Goal: Browse casually: Explore the website without a specific task or goal

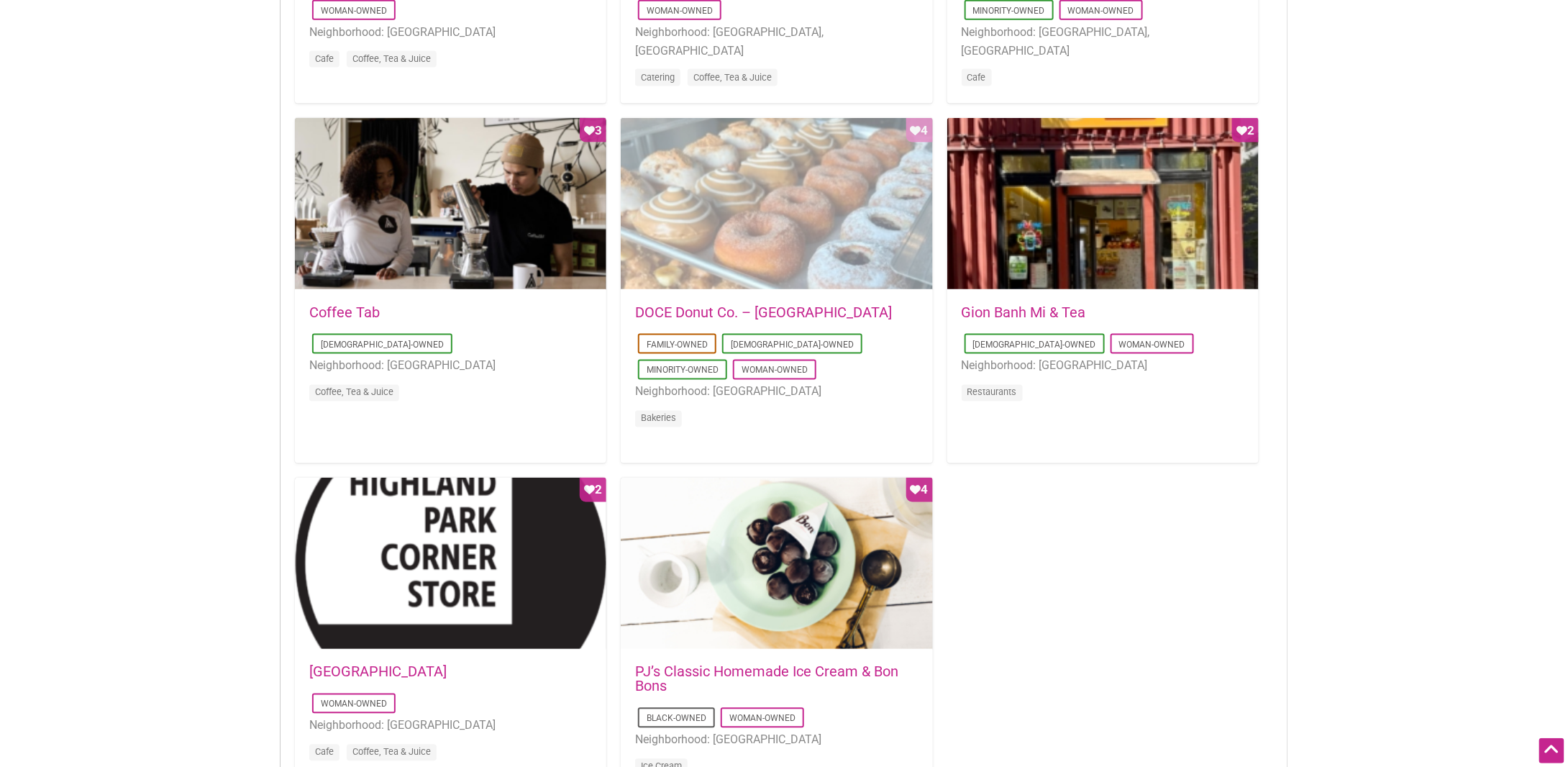
scroll to position [1080, 0]
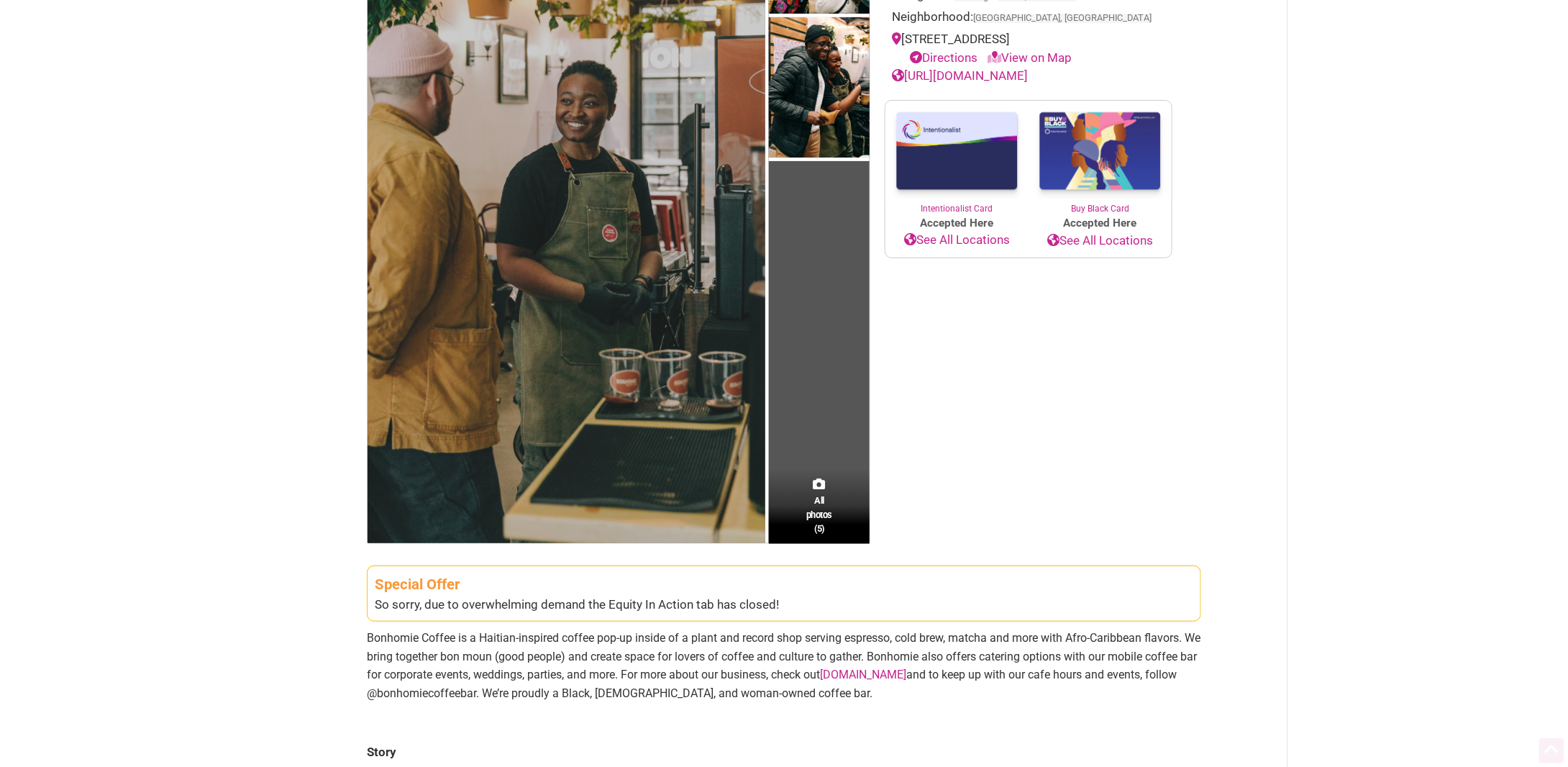
scroll to position [288, 0]
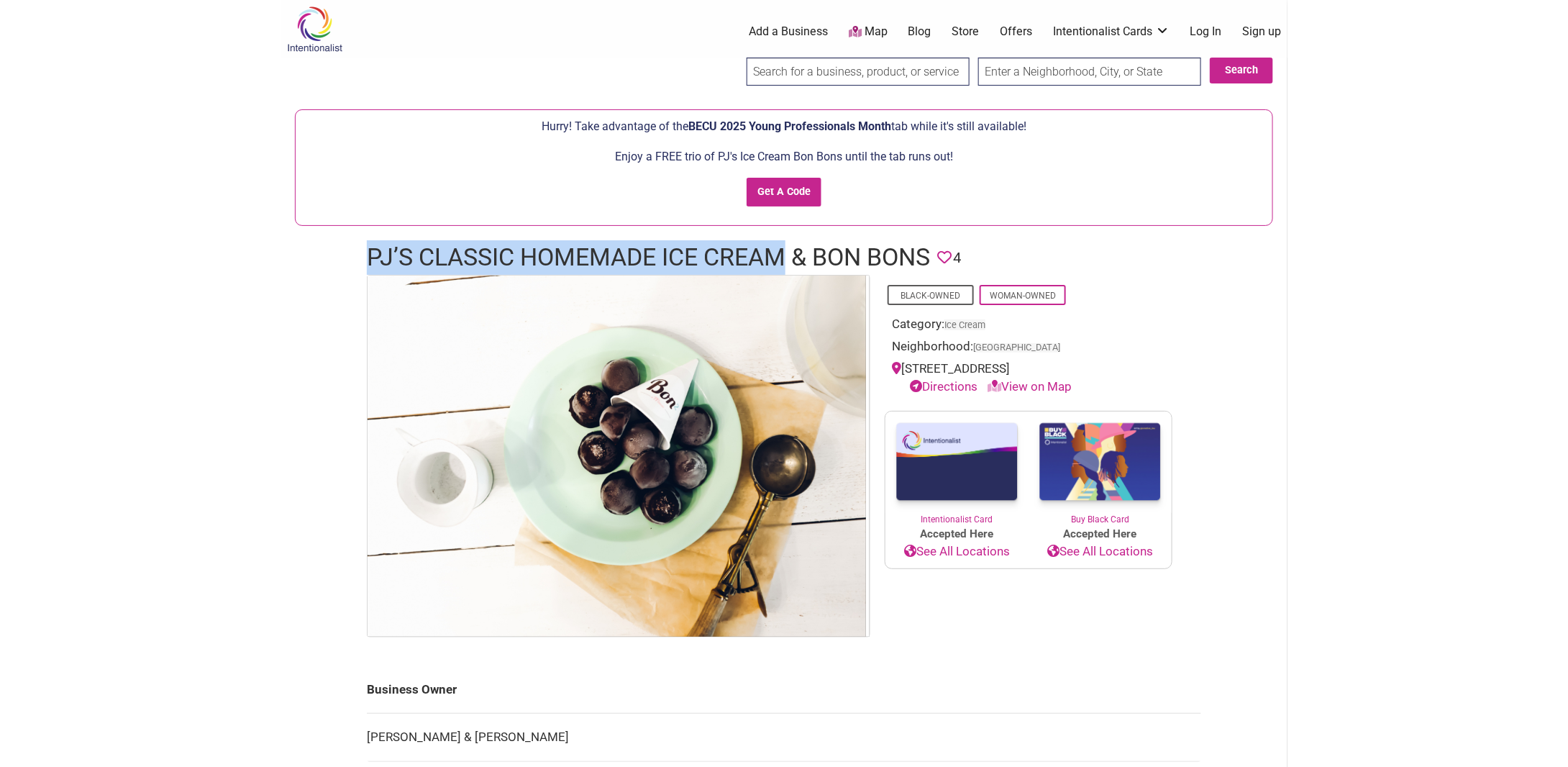
drag, startPoint x: 362, startPoint y: 259, endPoint x: 786, endPoint y: 255, distance: 424.0
click at [786, 255] on div "PJ’s Classic Homemade Ice Cream & Bon Bons Favorite 4" at bounding box center [784, 258] width 863 height 35
